Goal: Find specific page/section: Find specific page/section

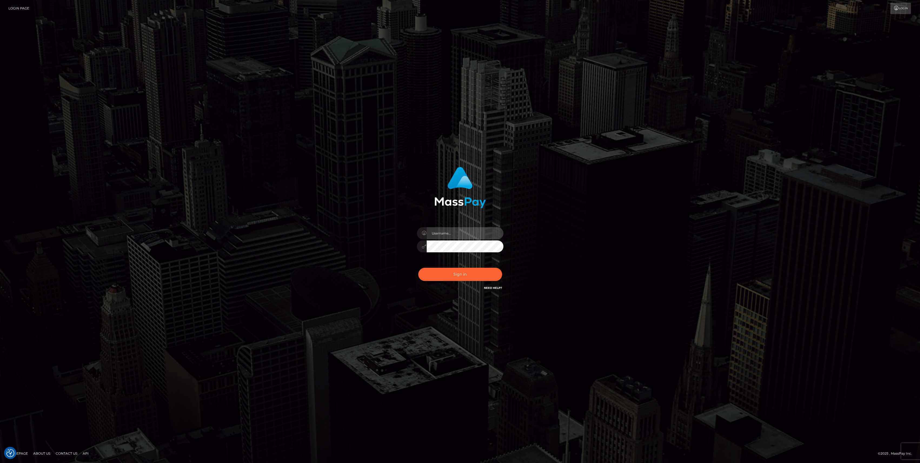
type input "bengreen"
click at [433, 271] on button "Sign in" at bounding box center [460, 274] width 84 height 13
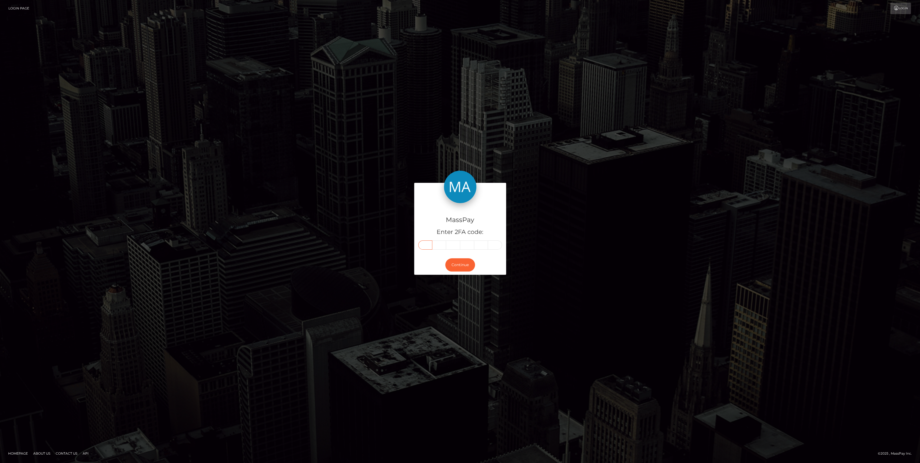
drag, startPoint x: 425, startPoint y: 249, endPoint x: 424, endPoint y: 245, distance: 4.1
paste input "1"
type input "1"
type input "6"
type input "5"
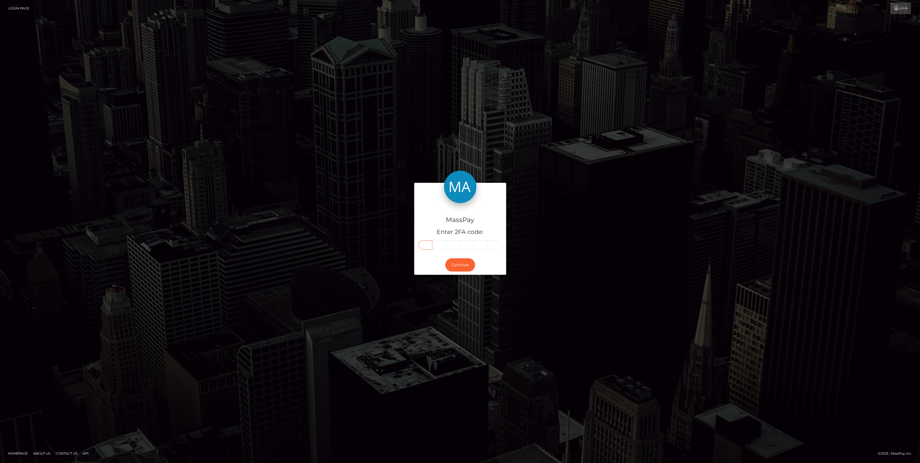
type input "3"
type input "8"
type input "5"
click at [464, 265] on button "Continue" at bounding box center [460, 264] width 30 height 13
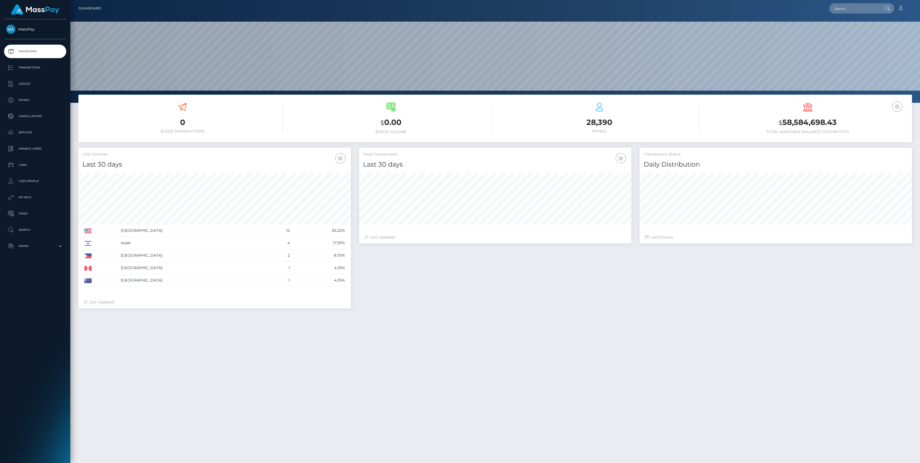
scroll to position [95, 272]
click at [847, 8] on input "text" at bounding box center [854, 8] width 51 height 10
paste input "pout_F36DG3PFCTtnQ"
type input "pout_F36DG3PFCTtnQ"
click at [856, 24] on link "Velo Labs Limited (Whop Inc - )" at bounding box center [860, 28] width 63 height 10
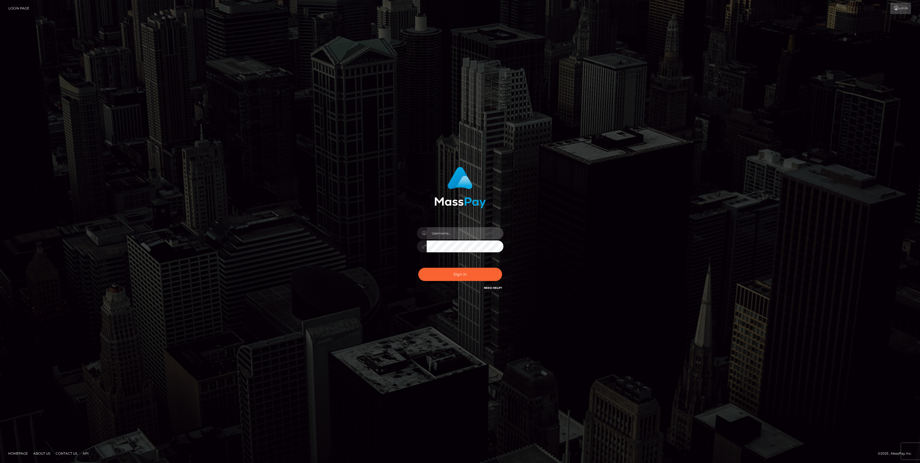
type input "bengreen"
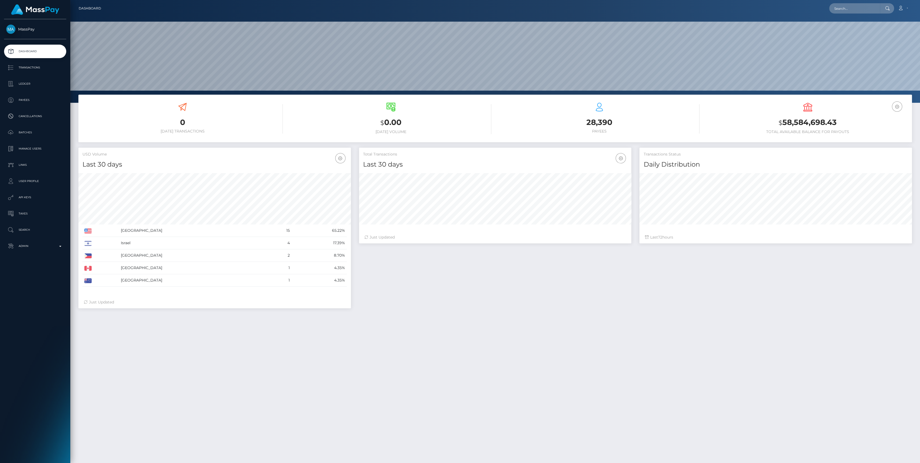
scroll to position [95, 272]
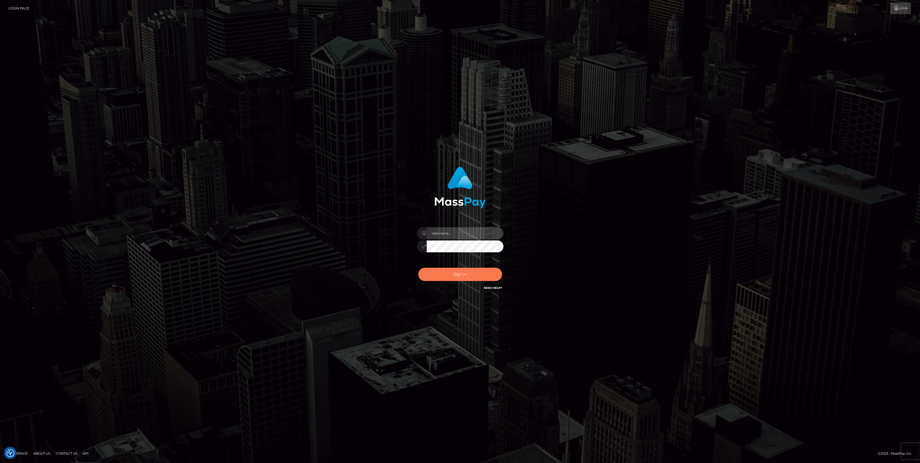
type input "bengreen"
click at [455, 280] on button "Sign in" at bounding box center [460, 274] width 84 height 13
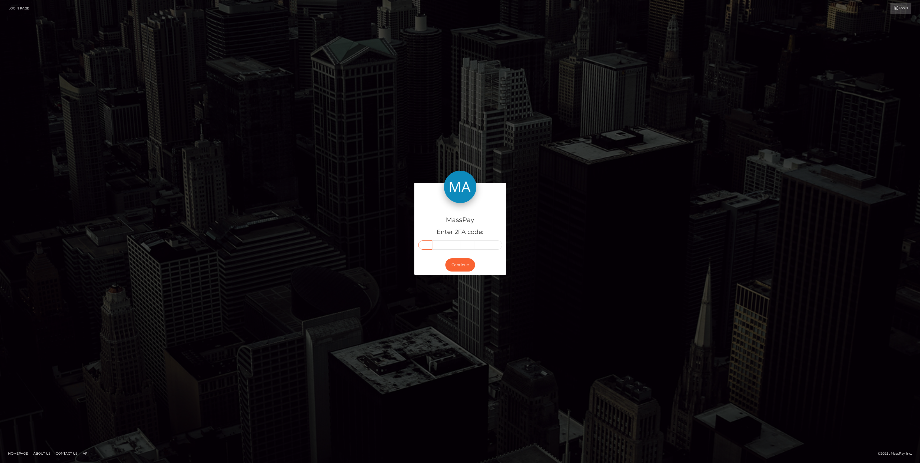
drag, startPoint x: 417, startPoint y: 249, endPoint x: 427, endPoint y: 248, distance: 10.6
paste input "6"
type input "6"
type input "2"
type input "5"
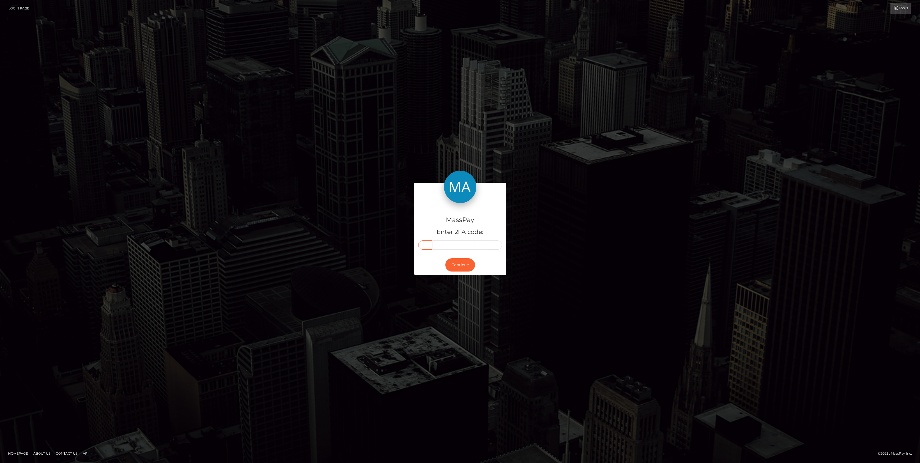
type input "4"
type input "2"
click at [457, 268] on button "Continue" at bounding box center [460, 264] width 30 height 13
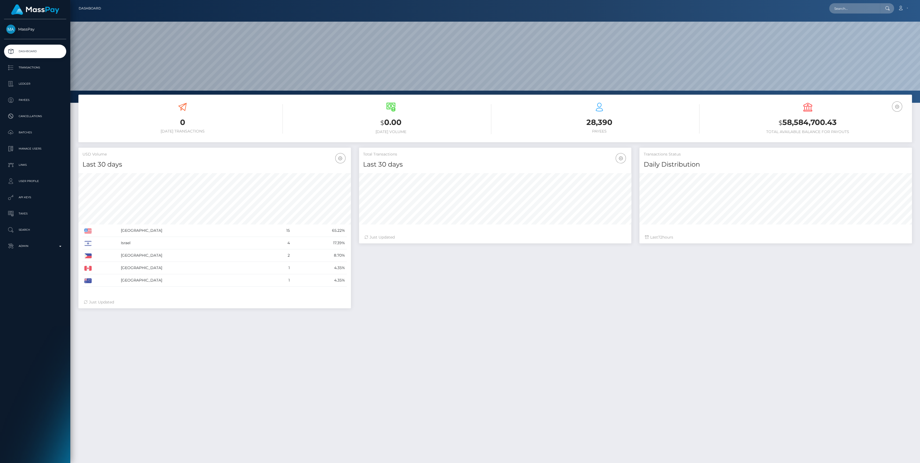
scroll to position [95, 272]
click at [848, 8] on input "text" at bounding box center [854, 8] width 51 height 10
paste input "pout_F36DG3PFCTtnQ"
type input "pout_F36DG3PFCTtnQ"
click at [859, 25] on link "Velo Labs Limited (Whop Inc - )" at bounding box center [860, 28] width 63 height 10
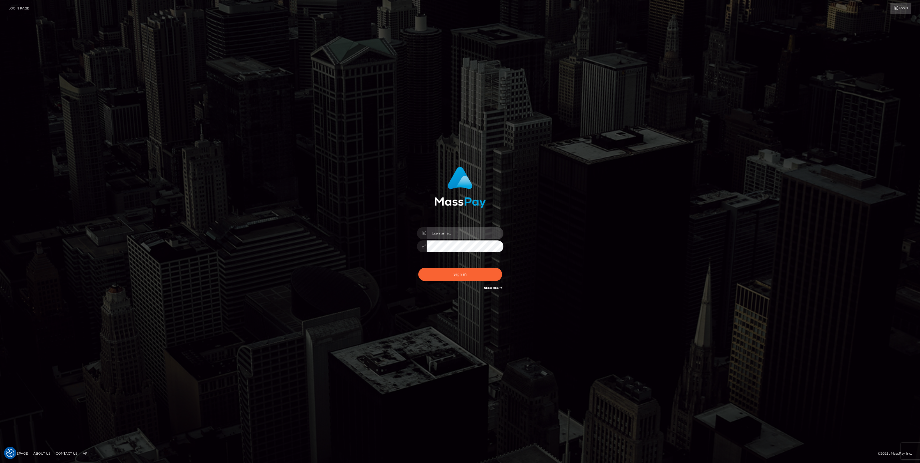
type input "bengreen"
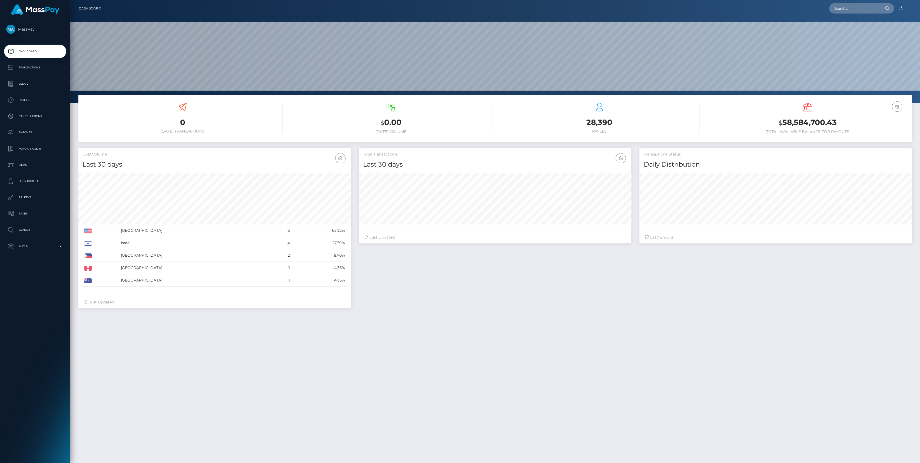
scroll to position [95, 272]
click at [60, 250] on link "Admin" at bounding box center [35, 246] width 62 height 14
click at [34, 381] on link "Link Services" at bounding box center [35, 386] width 62 height 12
click at [34, 374] on span "Inventory" at bounding box center [35, 372] width 58 height 6
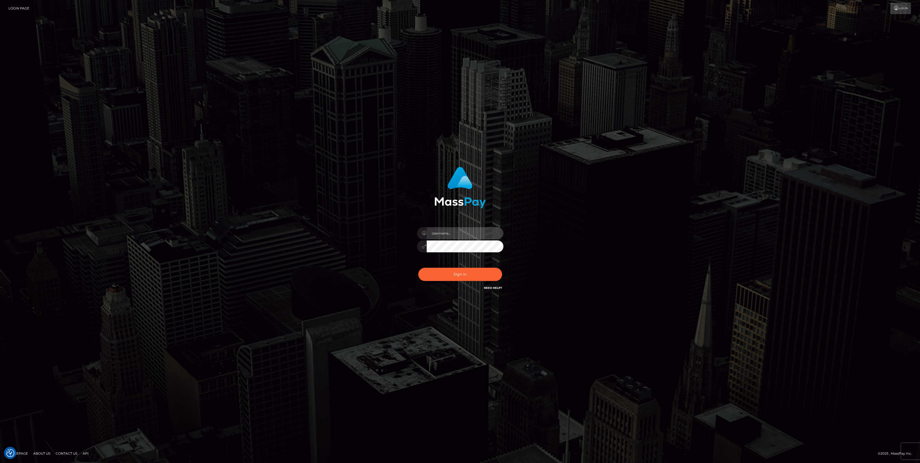
type input "bengreen"
click at [457, 281] on div "Sign in Need Help?" at bounding box center [460, 276] width 95 height 24
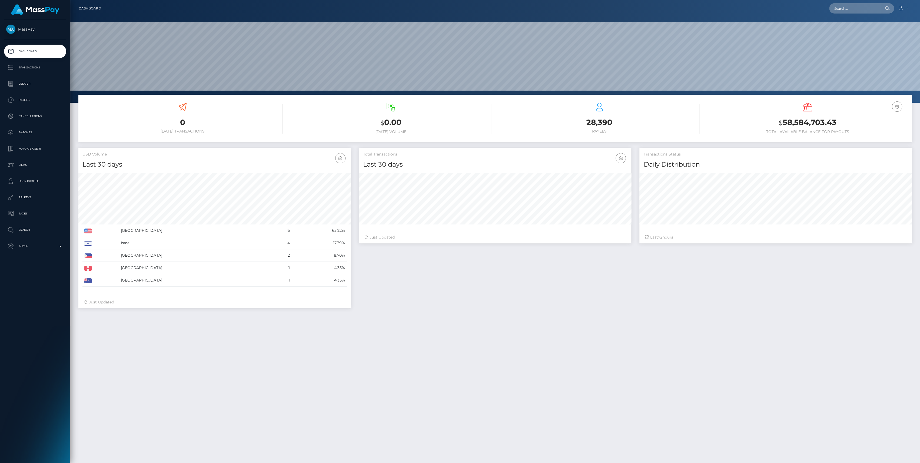
scroll to position [95, 272]
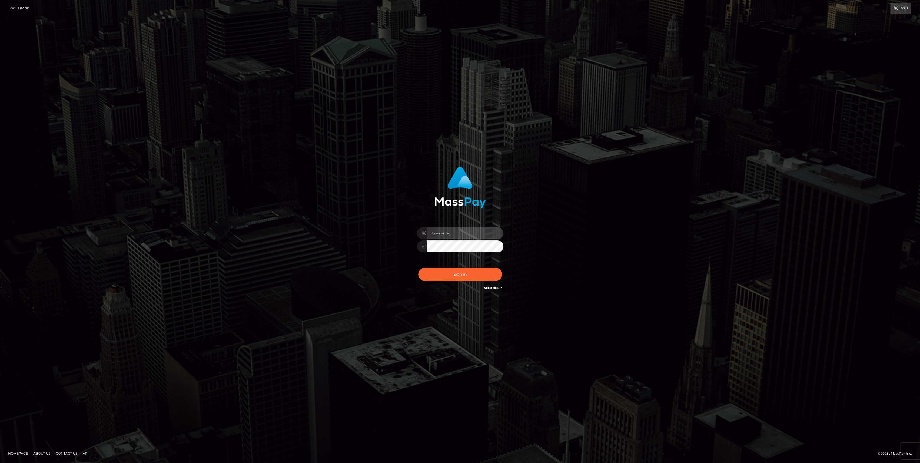
type input "bengreen"
click at [458, 271] on button "Sign in" at bounding box center [460, 274] width 84 height 13
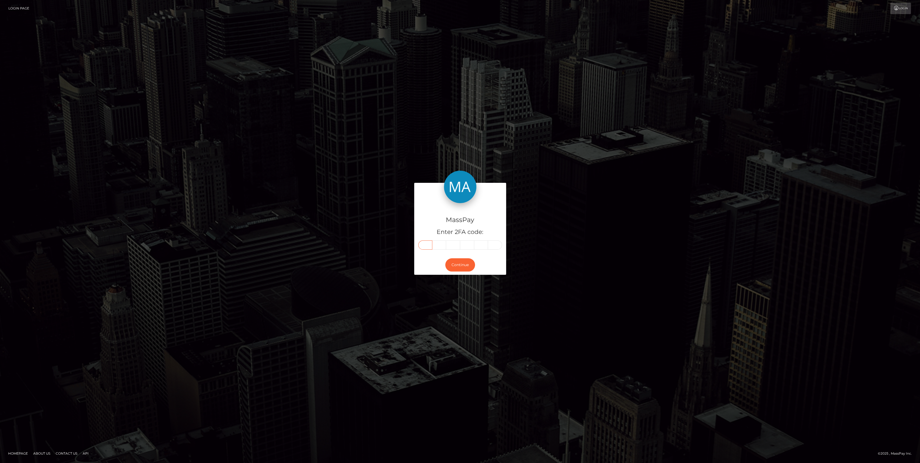
click at [420, 244] on input "text" at bounding box center [425, 244] width 14 height 9
paste input "6"
type input "6"
type input "1"
type input "2"
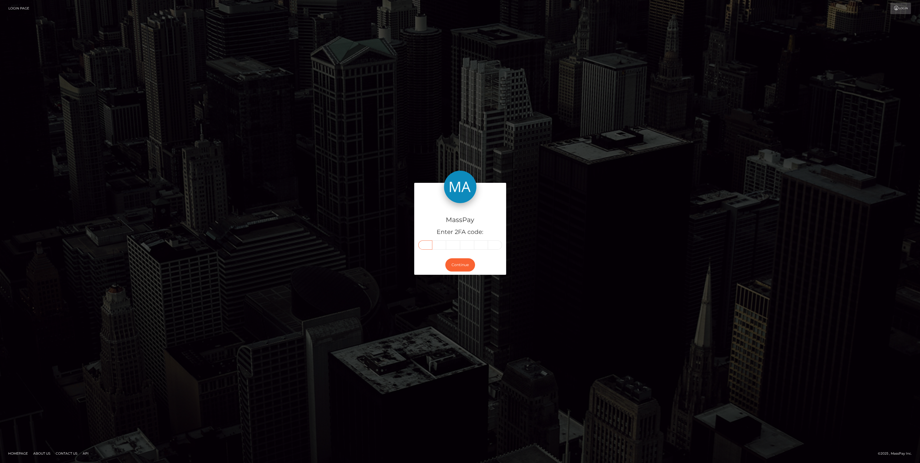
type input "8"
type input "0"
type input "7"
click at [465, 267] on button "Continue" at bounding box center [460, 264] width 30 height 13
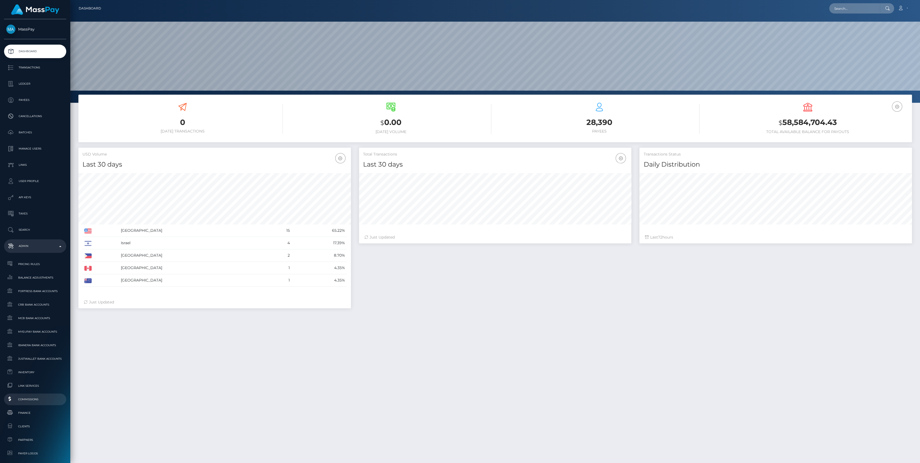
scroll to position [95, 272]
click at [24, 415] on span "Finance" at bounding box center [35, 413] width 58 height 6
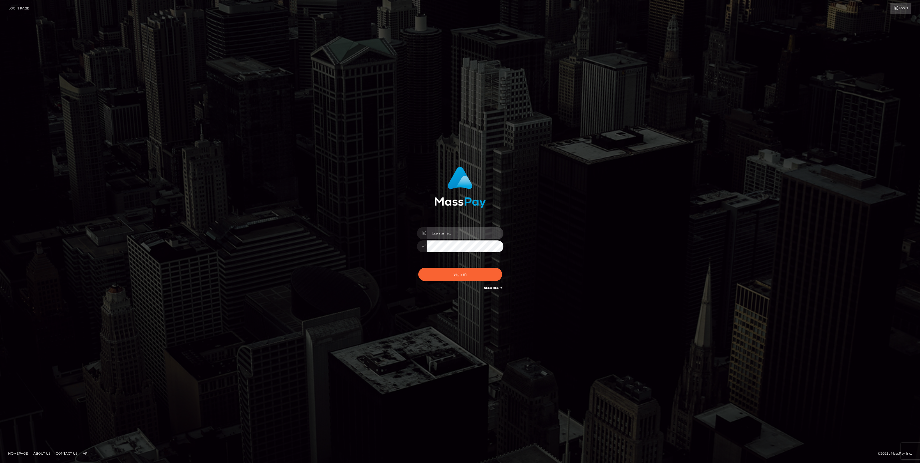
type input "bengreen"
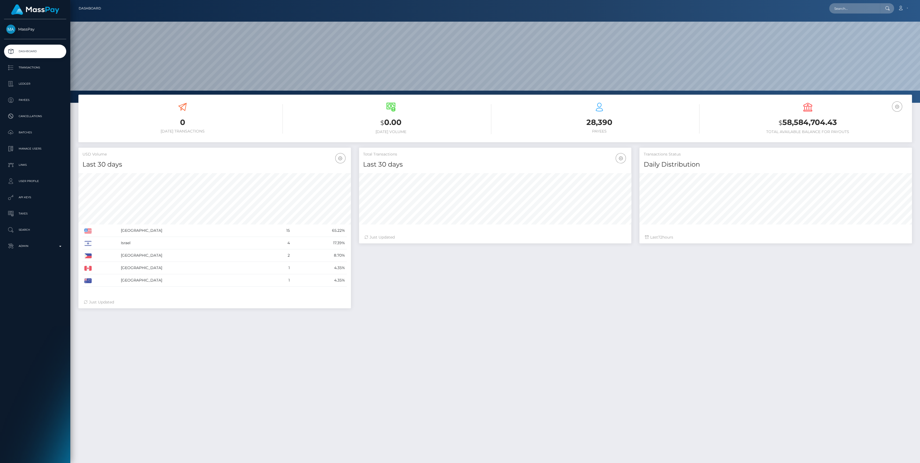
scroll to position [95, 272]
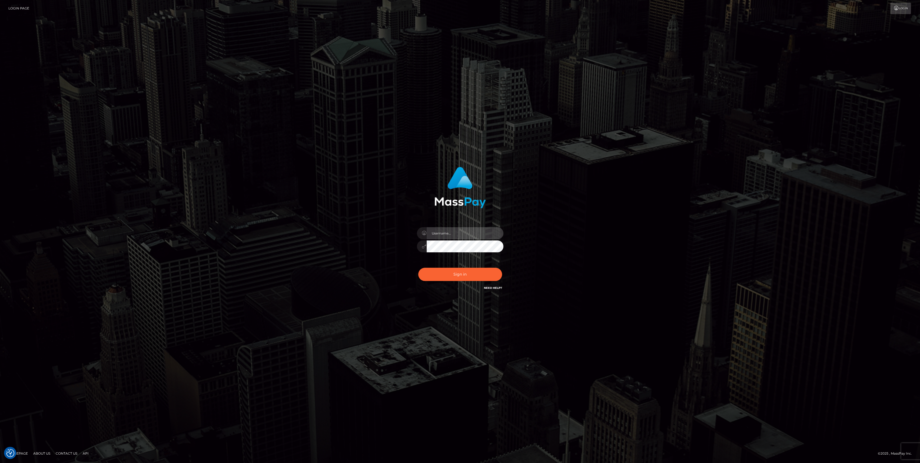
type input "bengreen"
click at [436, 283] on div "Sign in Need Help?" at bounding box center [460, 276] width 95 height 24
click at [441, 279] on button "Sign in" at bounding box center [460, 274] width 84 height 13
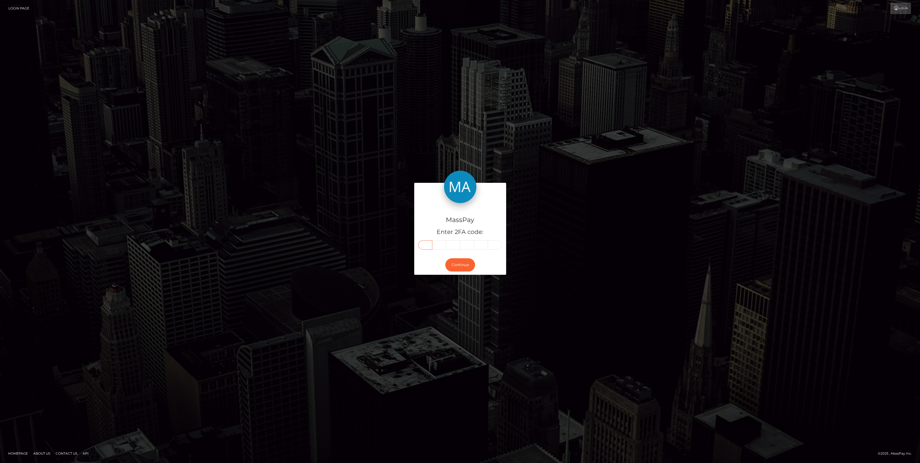
paste input "1"
type input "1"
type input "3"
type input "7"
type input "1"
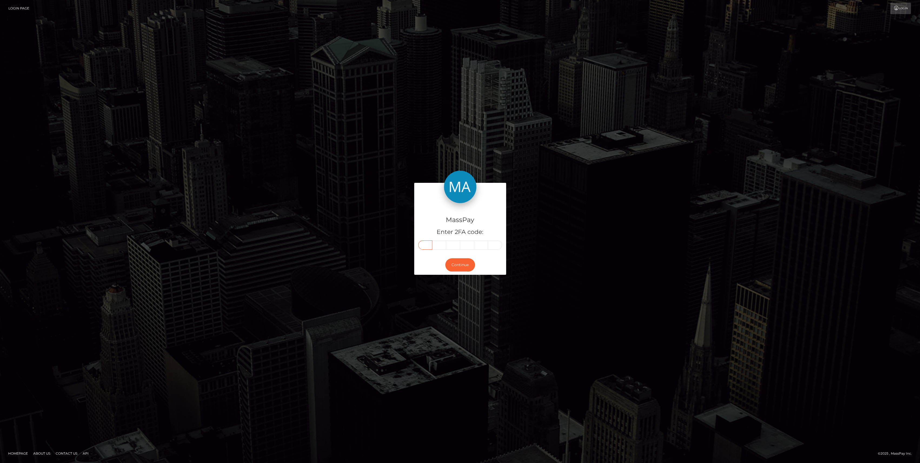
type input "9"
type input "2"
click at [453, 271] on button "Continue" at bounding box center [460, 264] width 30 height 13
click at [455, 266] on button "Continue" at bounding box center [460, 264] width 30 height 13
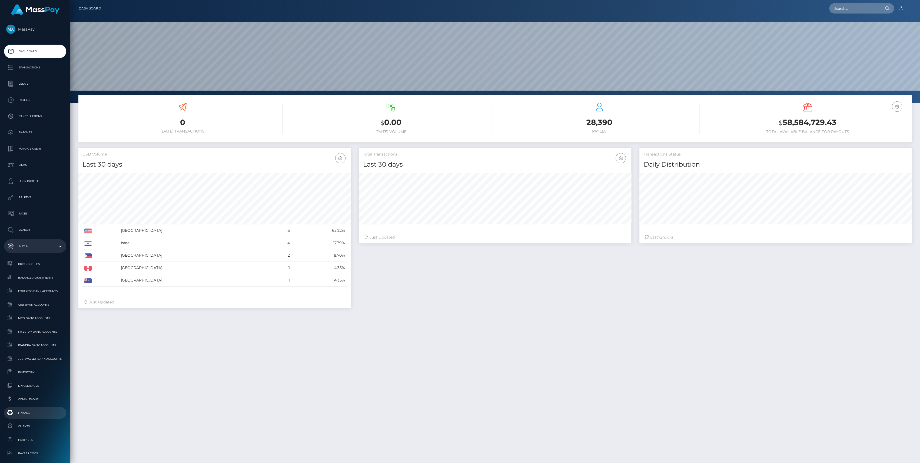
scroll to position [95, 272]
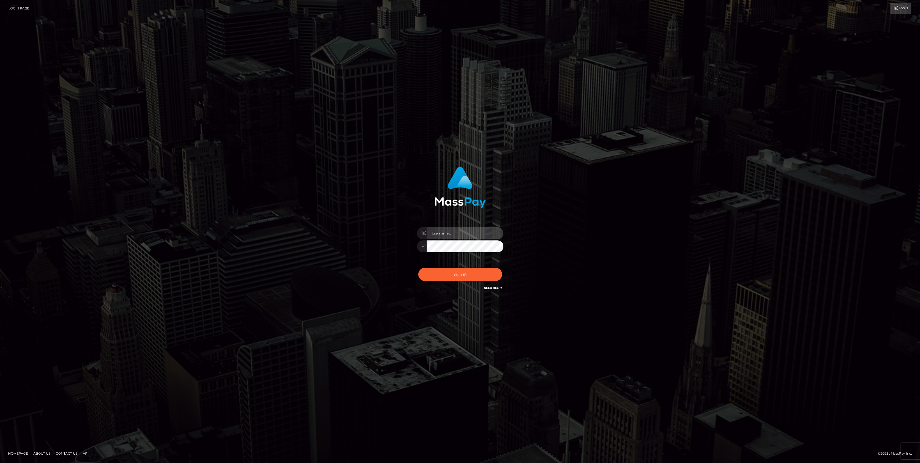
type input "bengreen"
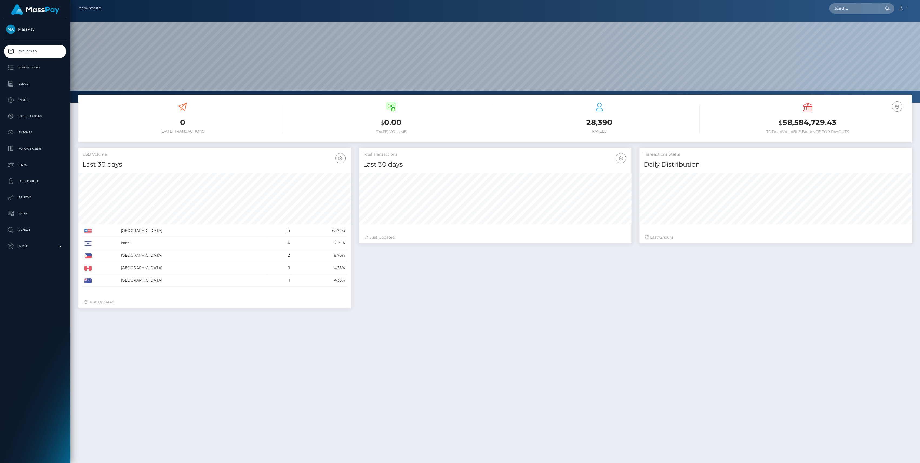
scroll to position [95, 272]
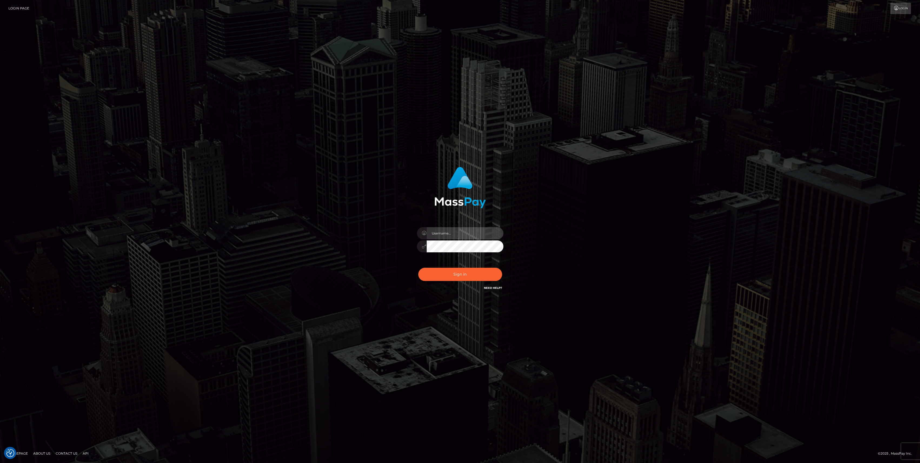
type input "bengreen"
